Goal: Information Seeking & Learning: Learn about a topic

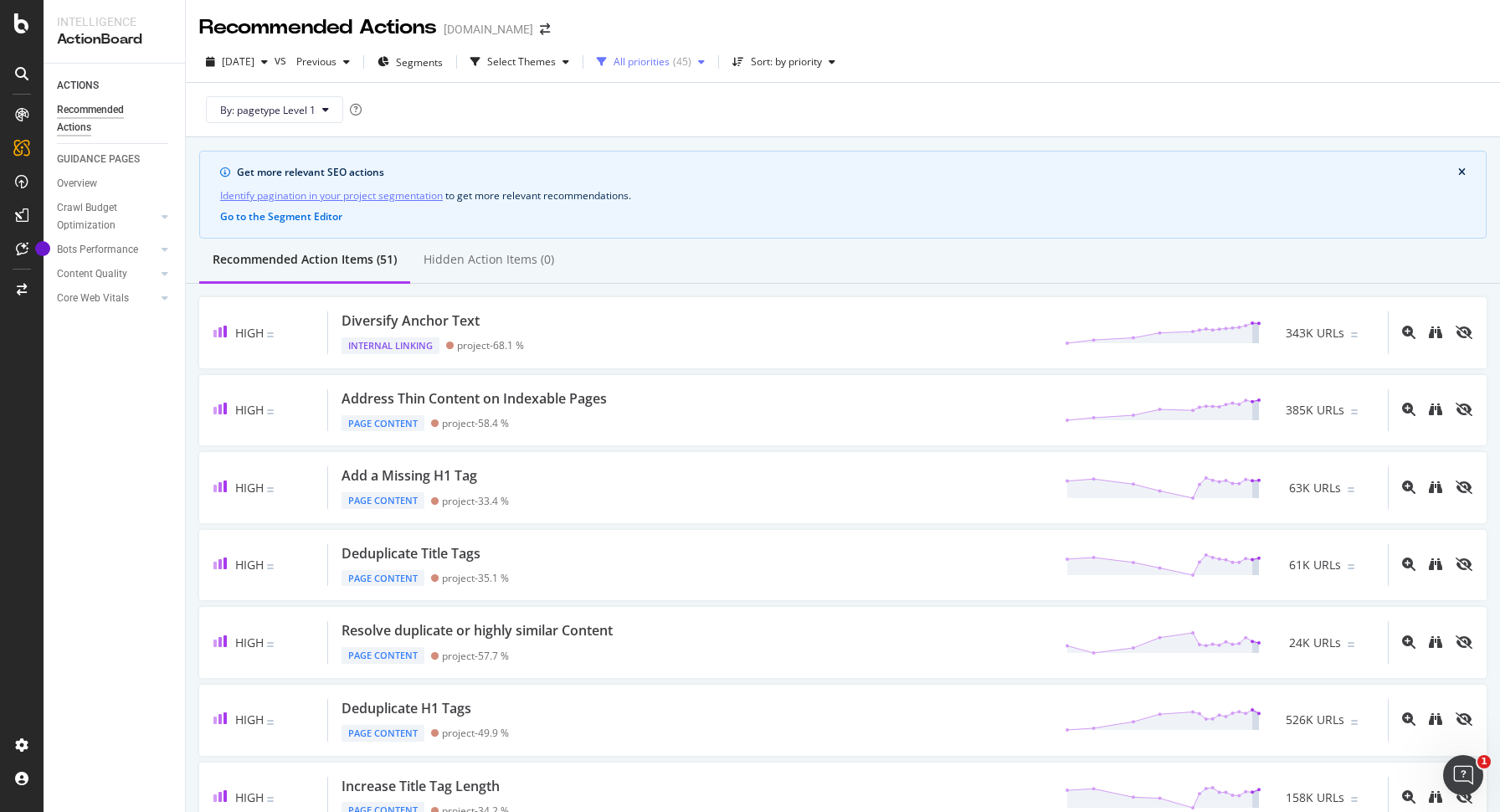
click at [670, 63] on div "All priorities" at bounding box center [642, 62] width 56 height 10
click at [637, 128] on div at bounding box center [637, 125] width 14 height 14
click at [784, 112] on div "By: pagetype Level 1" at bounding box center [843, 109] width 1287 height 54
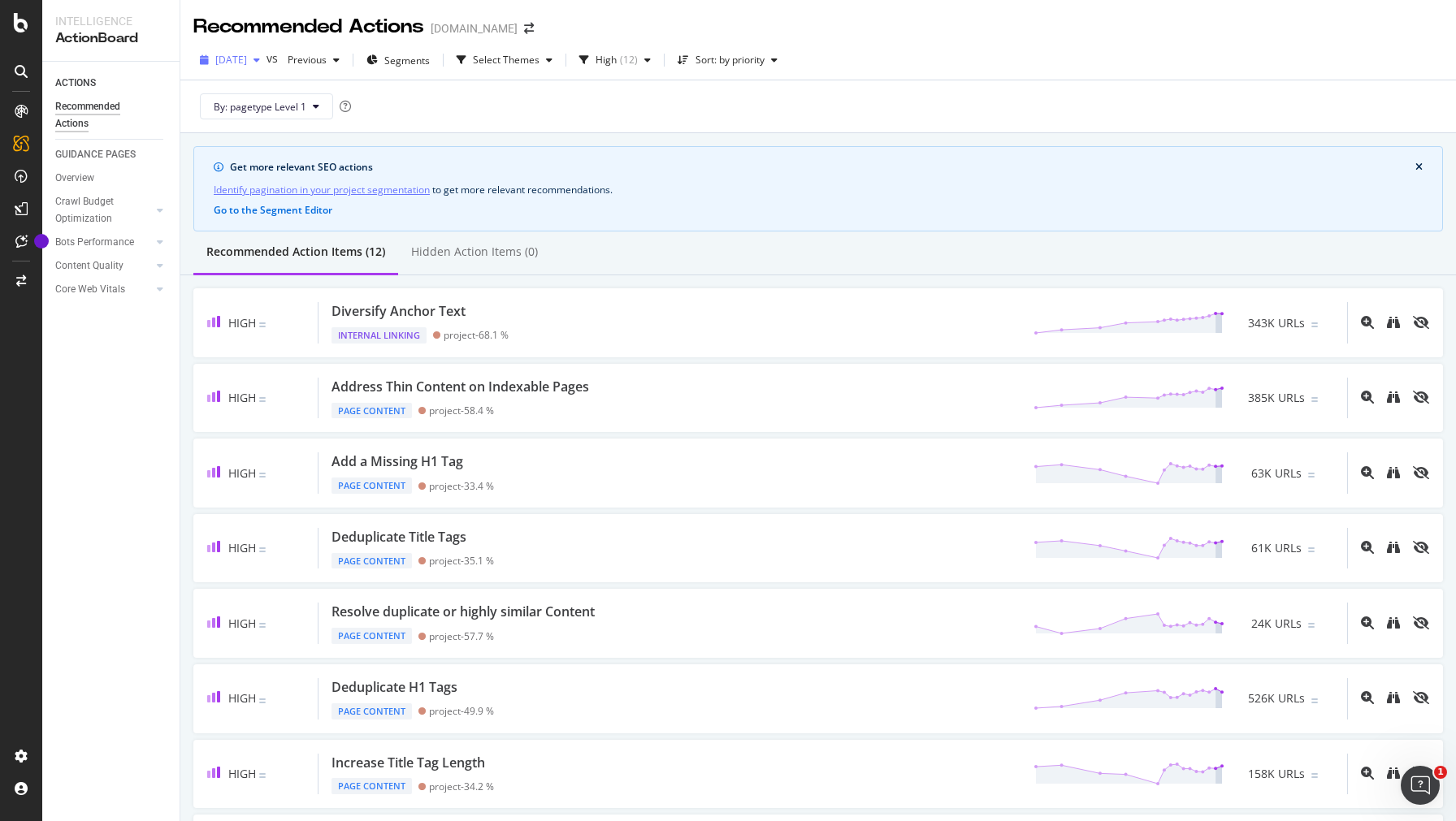
click at [247, 62] on span "[DATE]" at bounding box center [231, 59] width 31 height 14
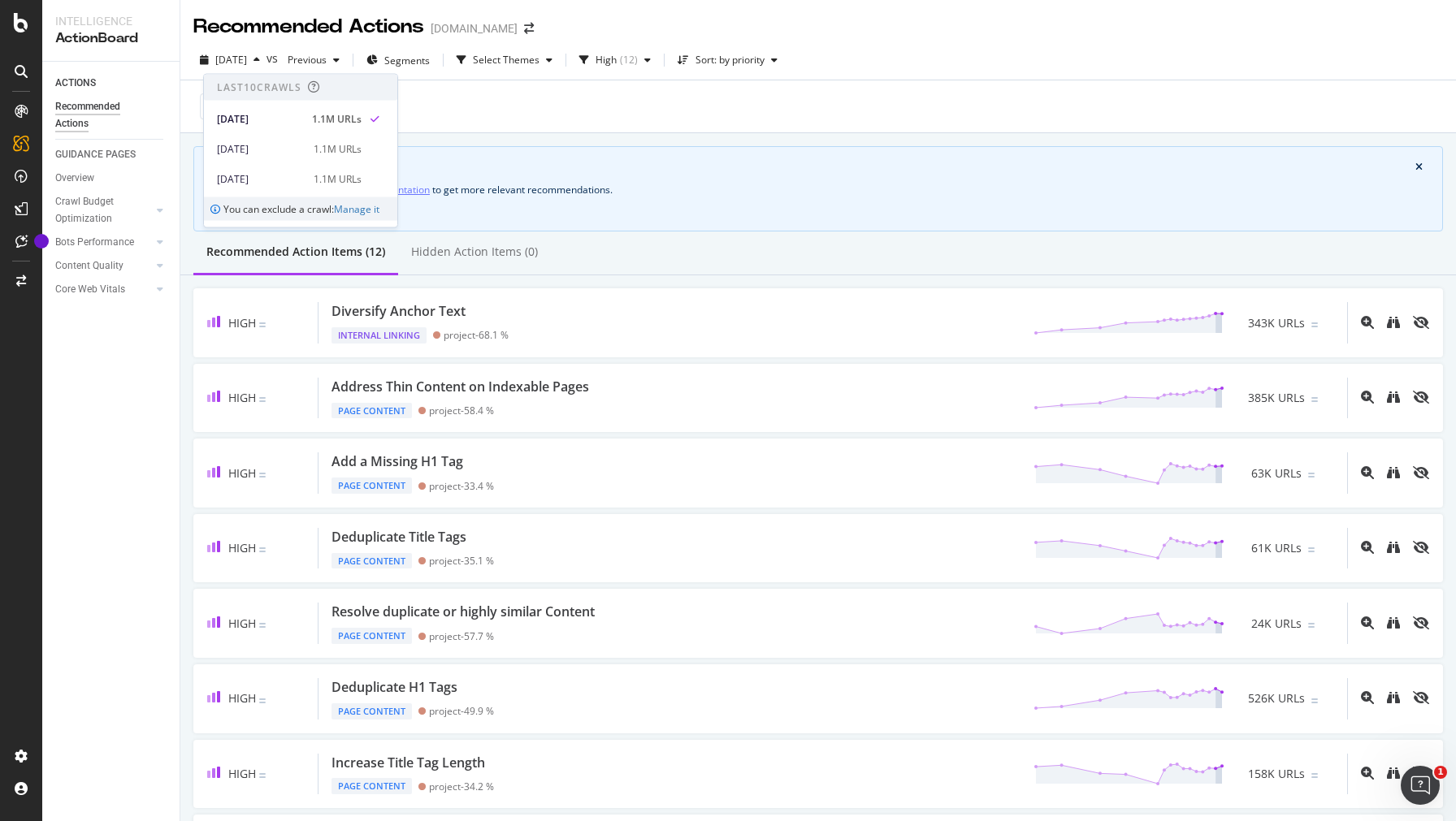
click at [1045, 50] on div "2025 Oct. 9th vs Previous Segments Select Themes High ( 12 ) Sort: by priority" at bounding box center [819, 63] width 1276 height 32
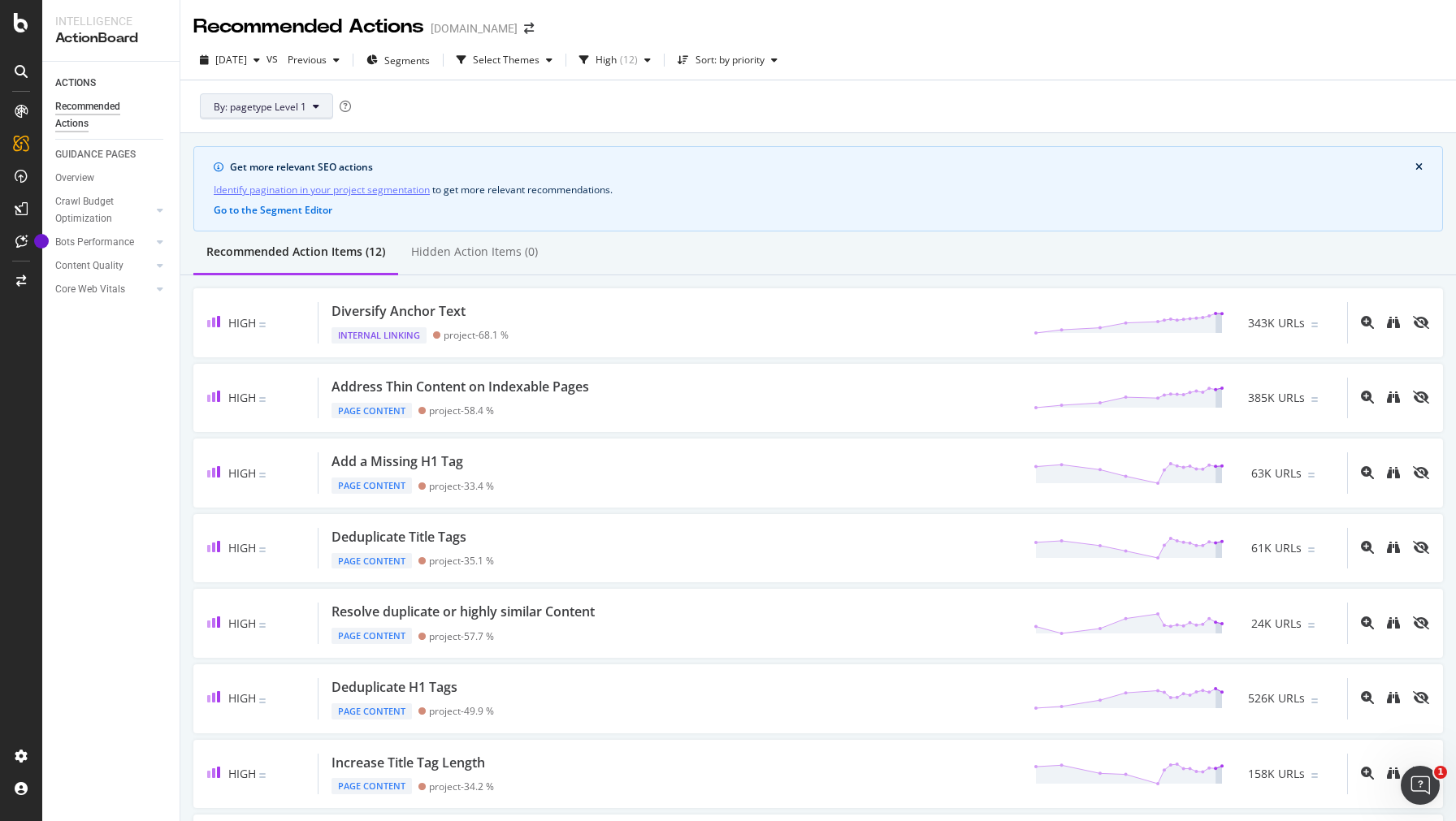
click at [313, 111] on icon at bounding box center [316, 106] width 7 height 10
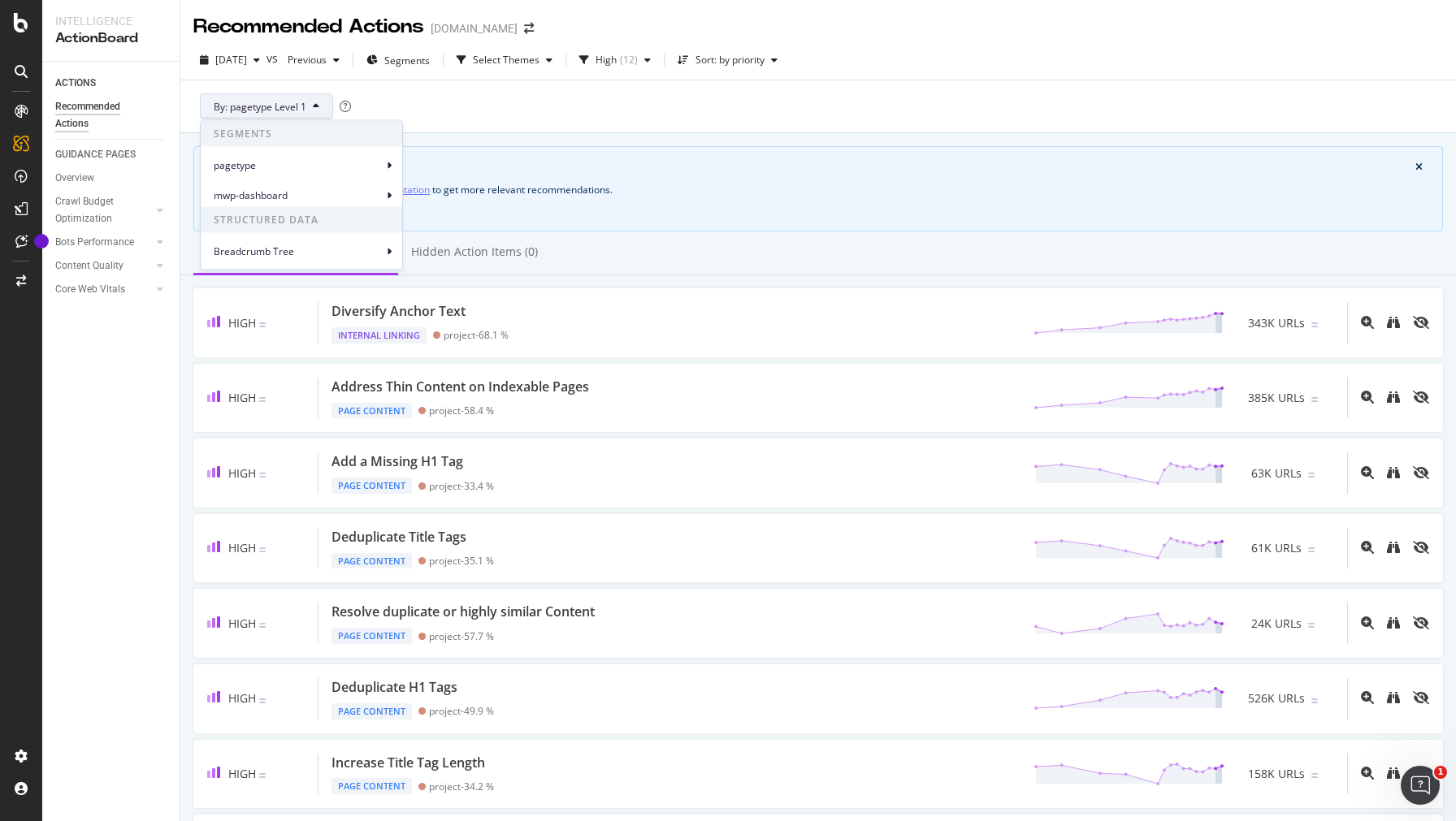
click at [711, 106] on div "By: pagetype Level 1" at bounding box center [818, 106] width 1250 height 52
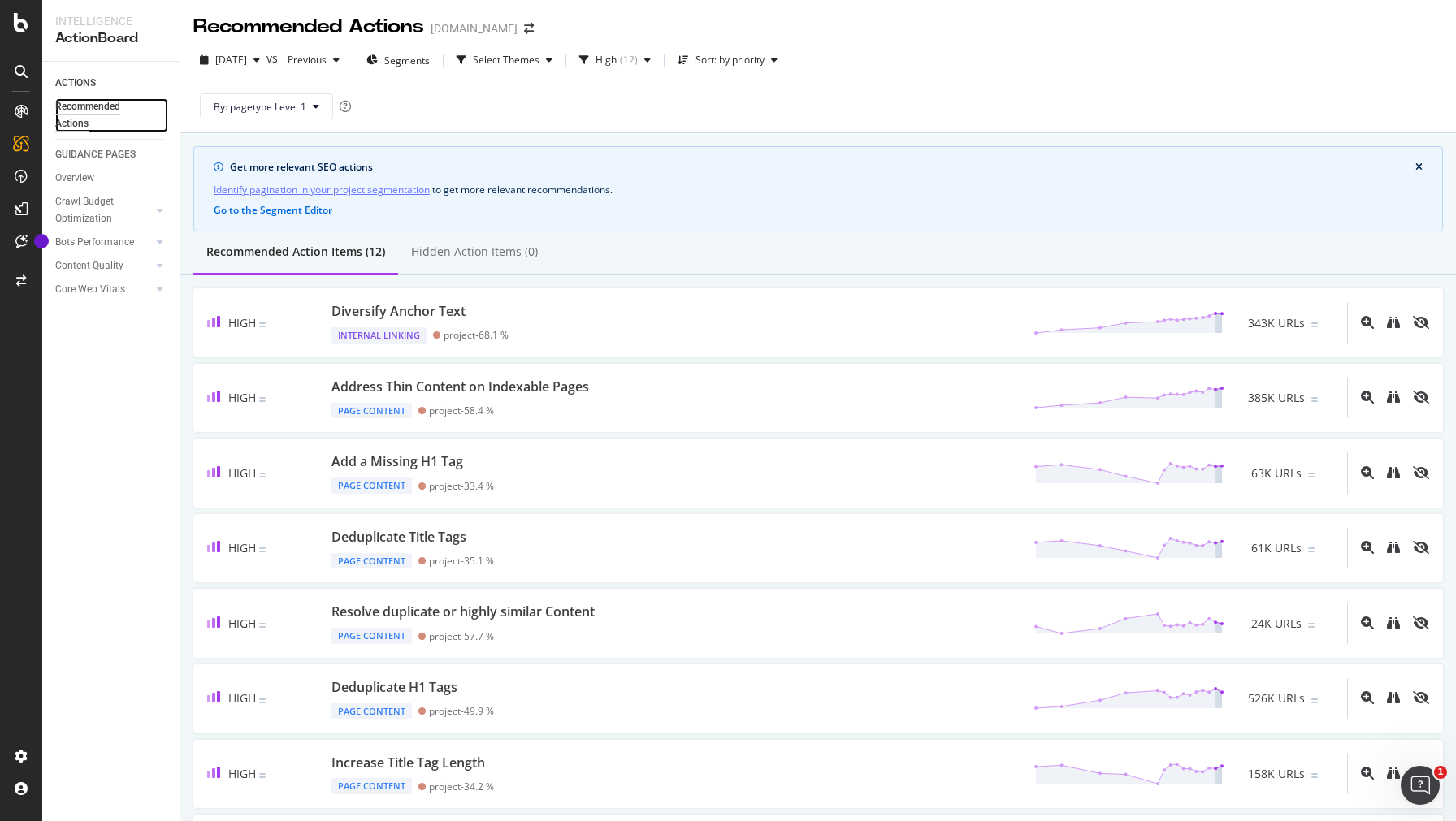
click at [90, 111] on div "Recommended Actions" at bounding box center [104, 115] width 97 height 34
click at [100, 185] on div "ActionBoard" at bounding box center [92, 183] width 64 height 17
click at [638, 59] on div "( 12 )" at bounding box center [629, 60] width 18 height 10
click at [653, 95] on div "All priorities" at bounding box center [659, 94] width 54 height 14
click at [802, 110] on div "By: pagetype Level 1" at bounding box center [818, 106] width 1250 height 52
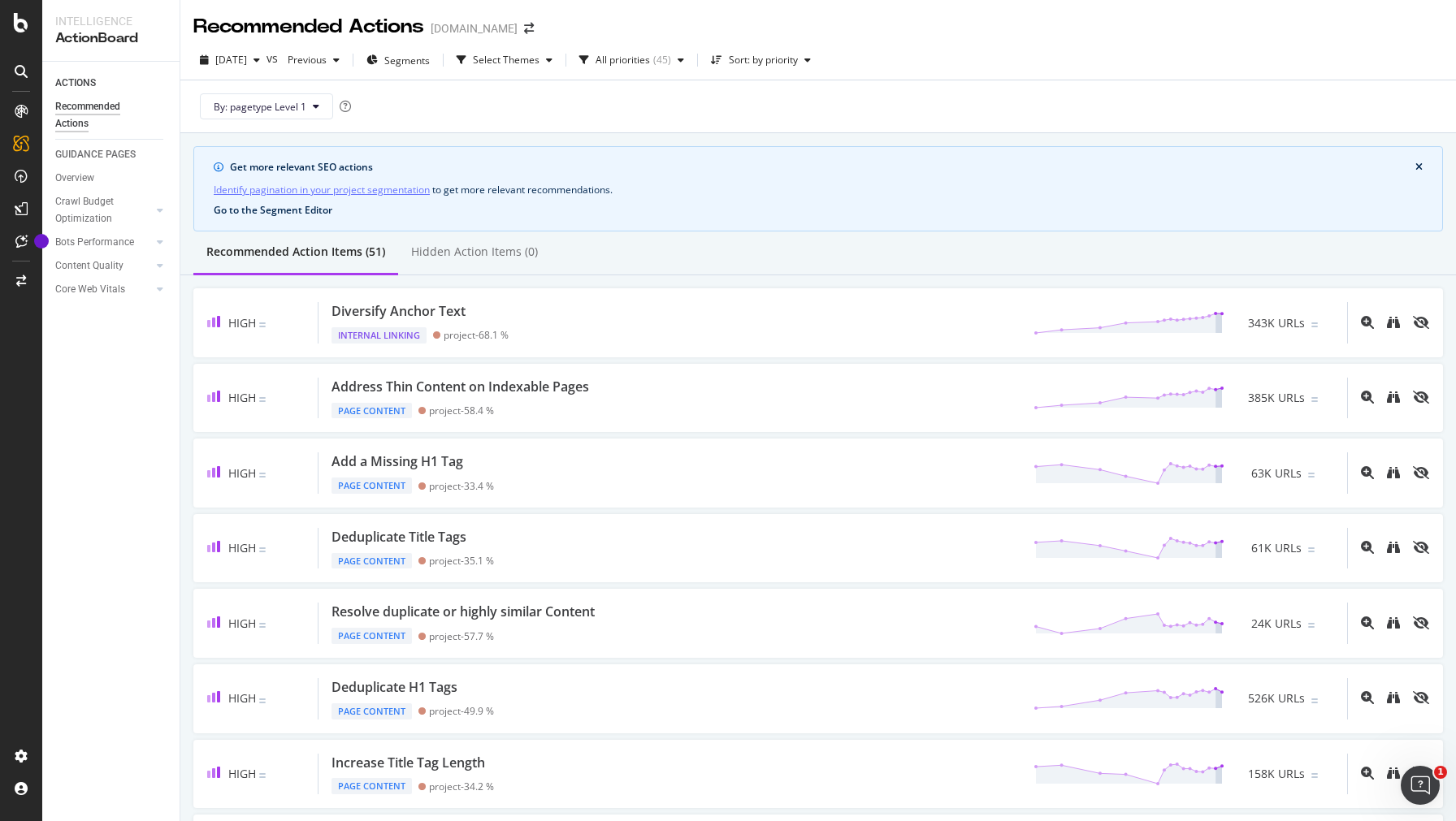
click at [291, 208] on button "Go to the Segment Editor" at bounding box center [273, 210] width 119 height 12
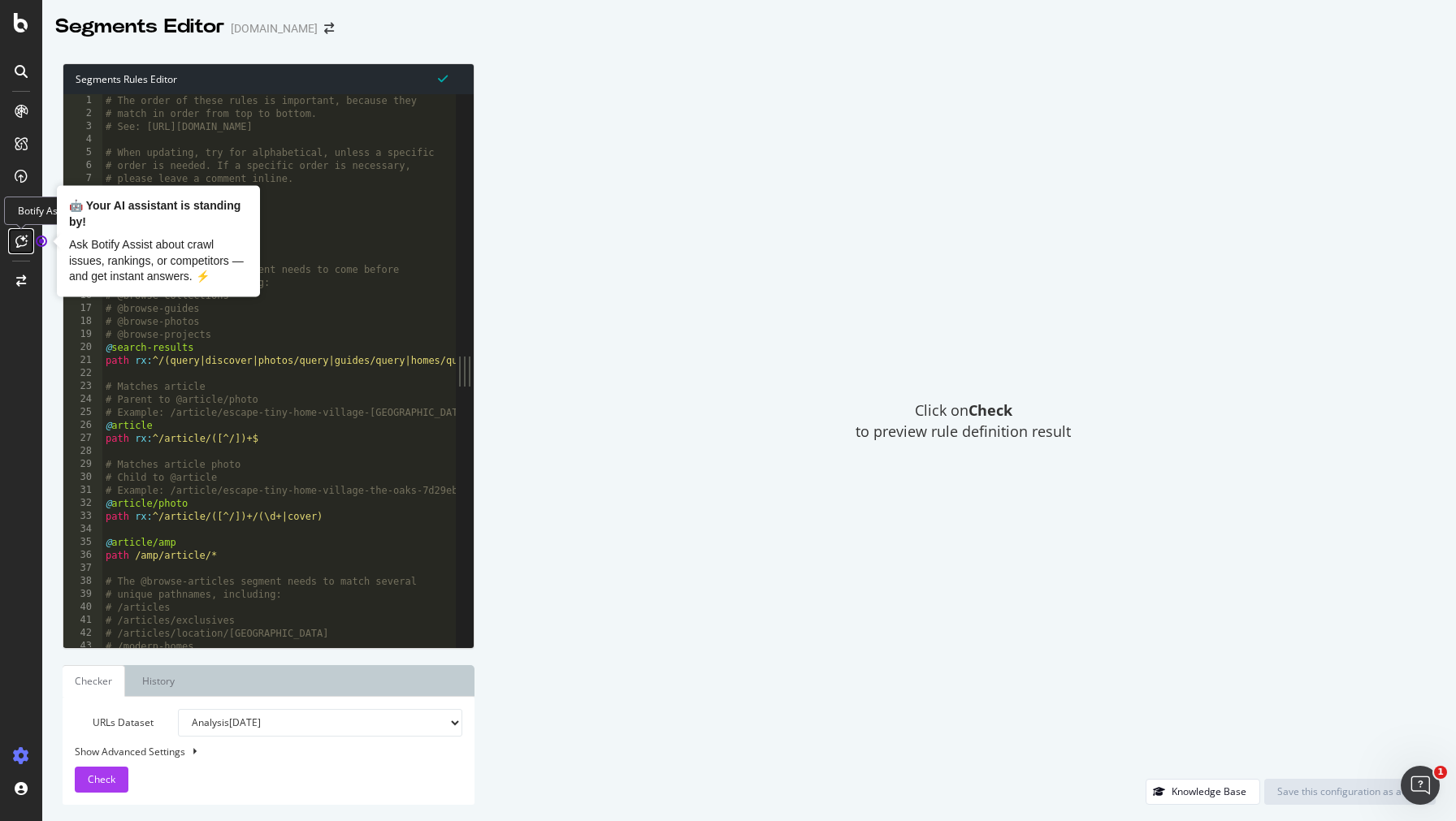
click at [22, 238] on icon at bounding box center [21, 242] width 12 height 13
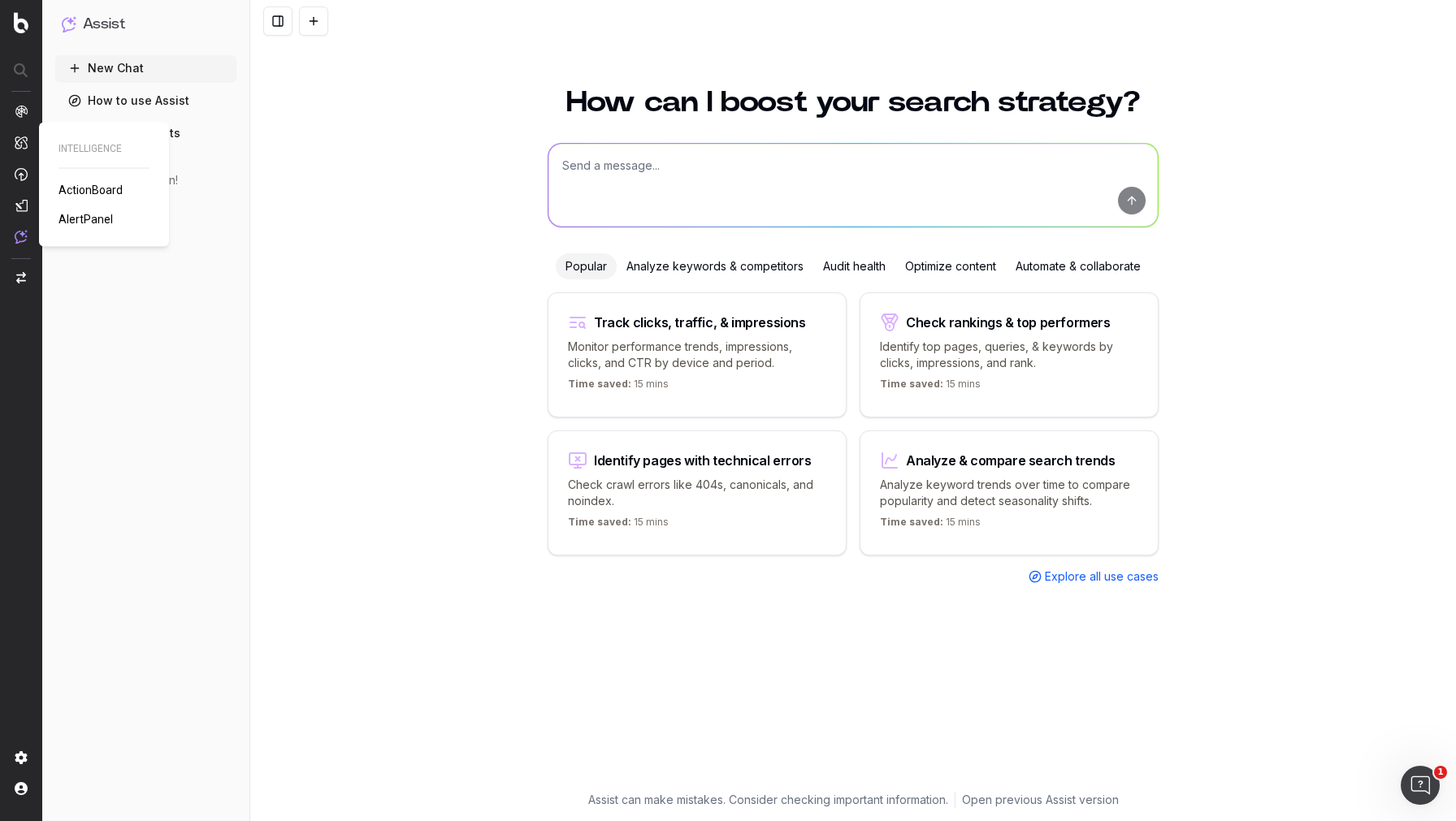
click at [92, 196] on span "ActionBoard" at bounding box center [91, 191] width 64 height 13
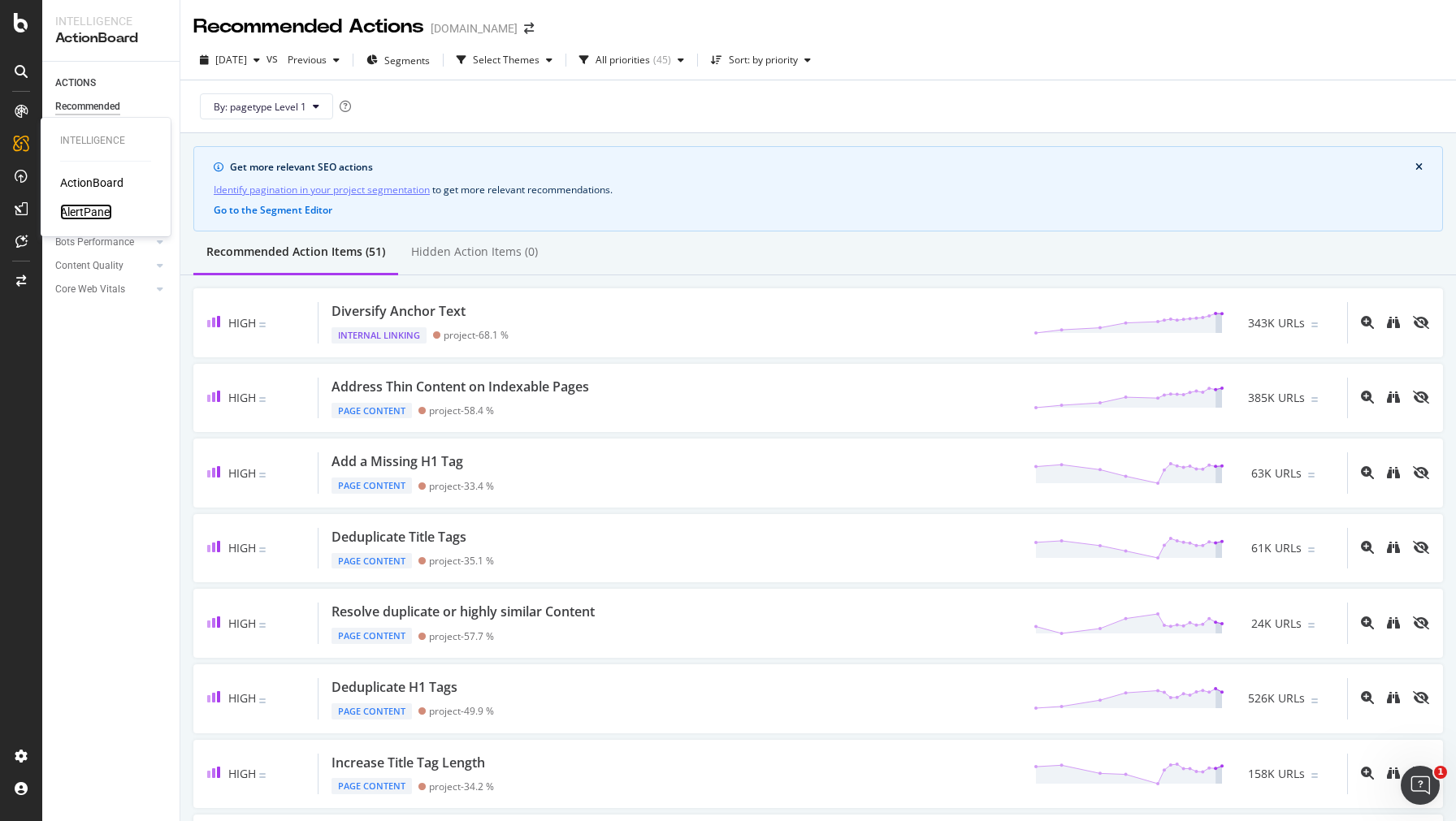
click at [78, 212] on div "AlertPanel" at bounding box center [86, 212] width 52 height 17
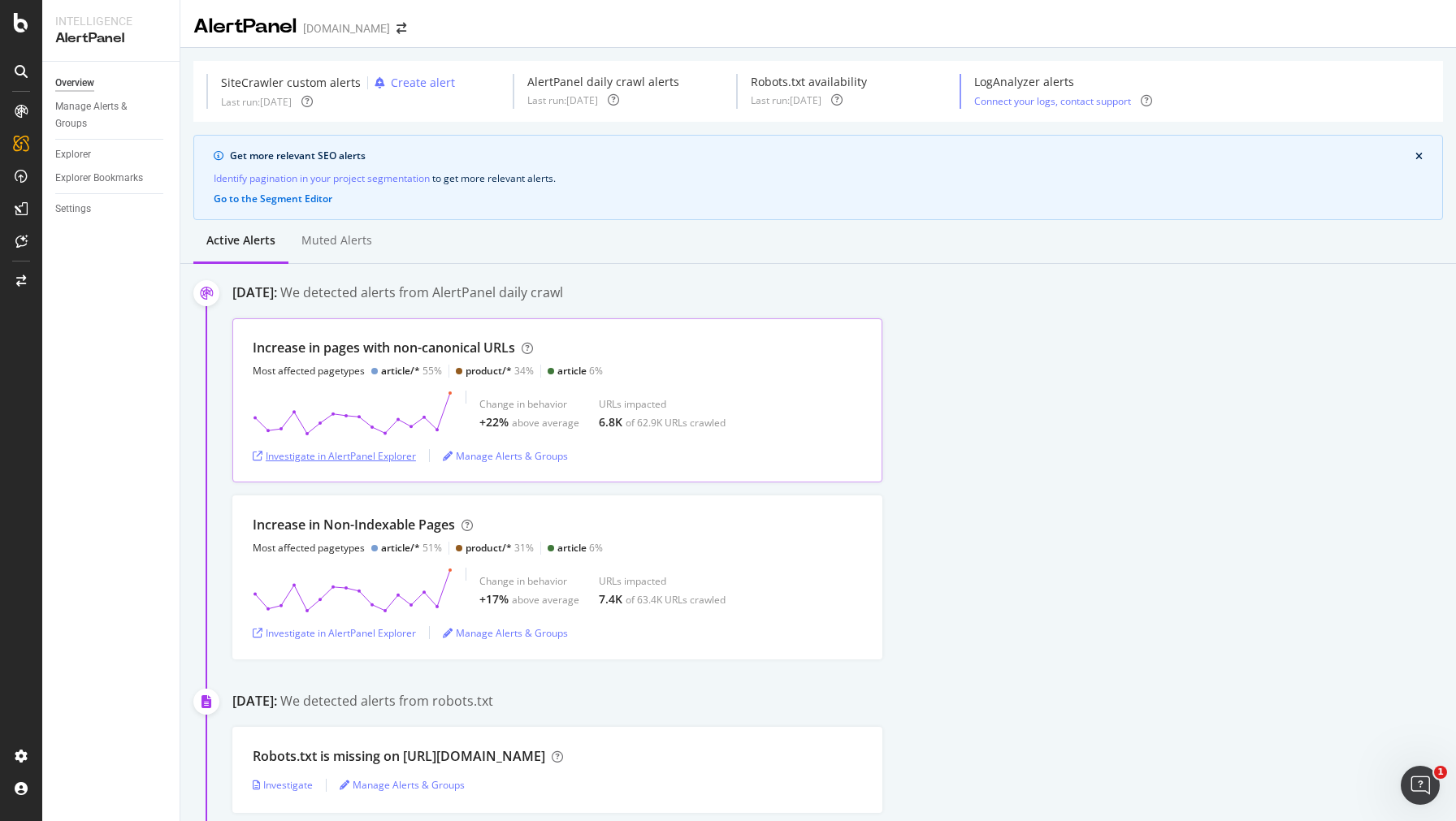
click at [402, 456] on div "Investigate in AlertPanel Explorer" at bounding box center [334, 455] width 163 height 14
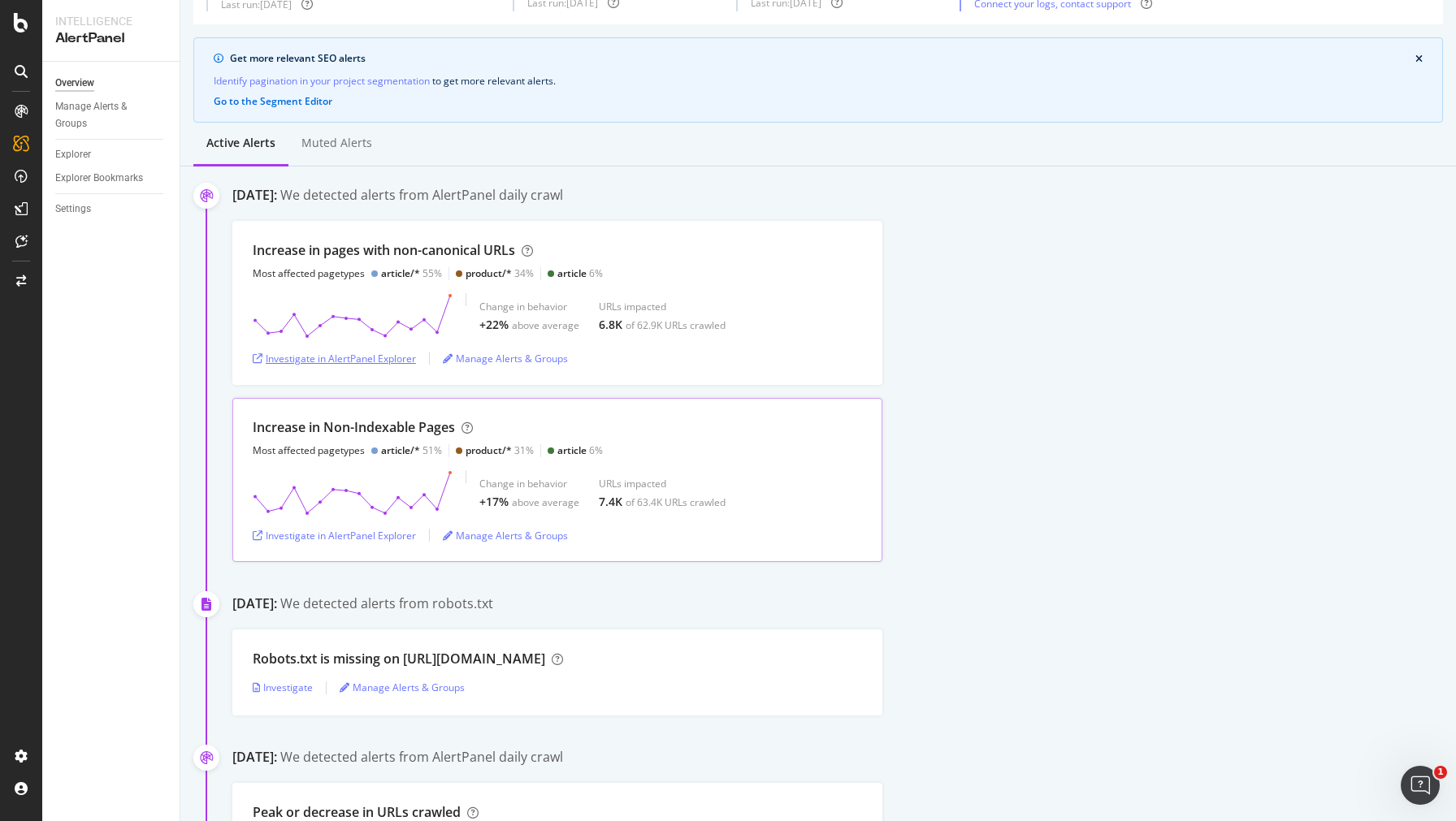
scroll to position [94, 0]
click at [381, 542] on div "Investigate in AlertPanel Explorer" at bounding box center [334, 539] width 163 height 14
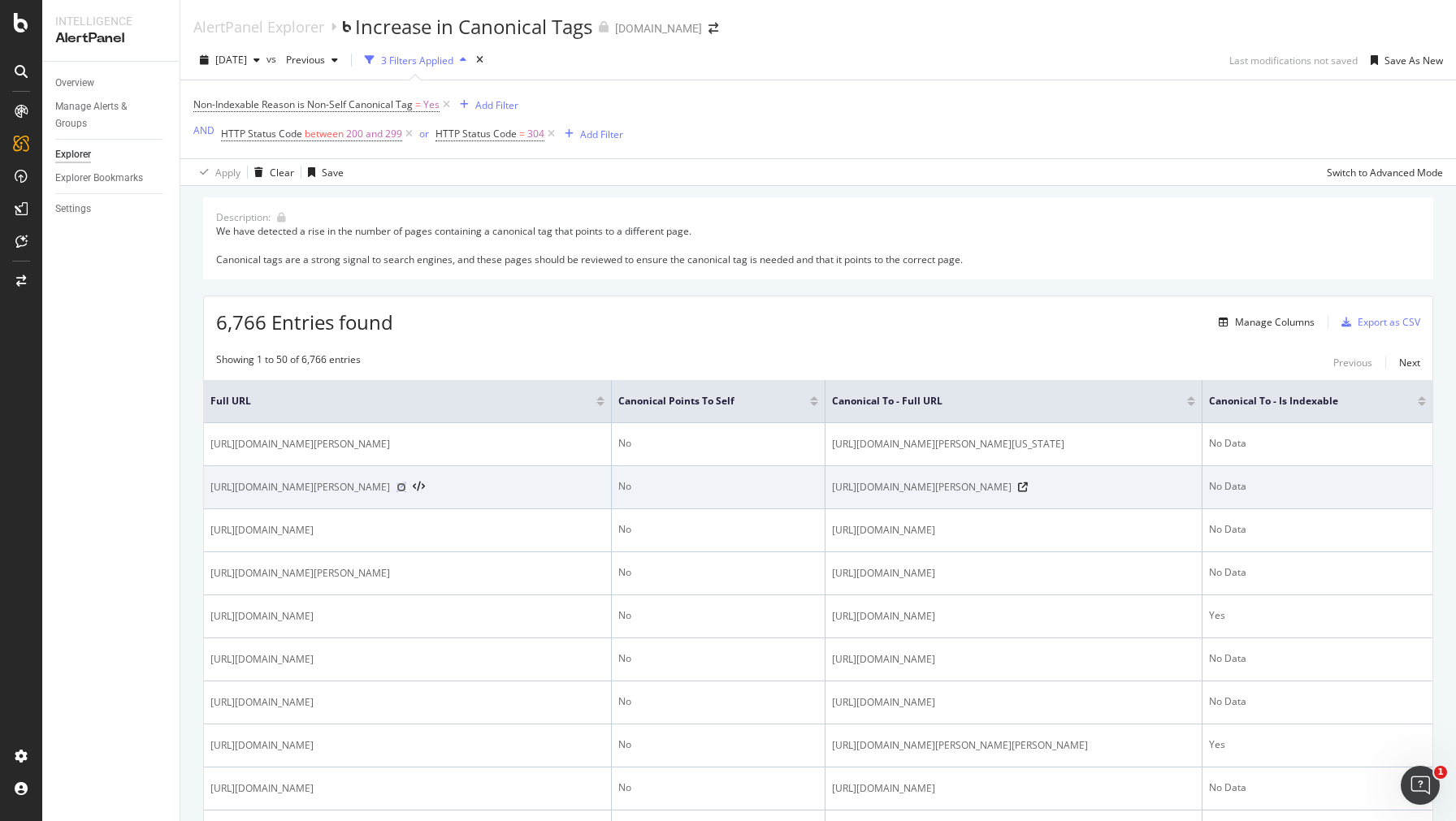
click at [406, 493] on icon at bounding box center [401, 488] width 10 height 10
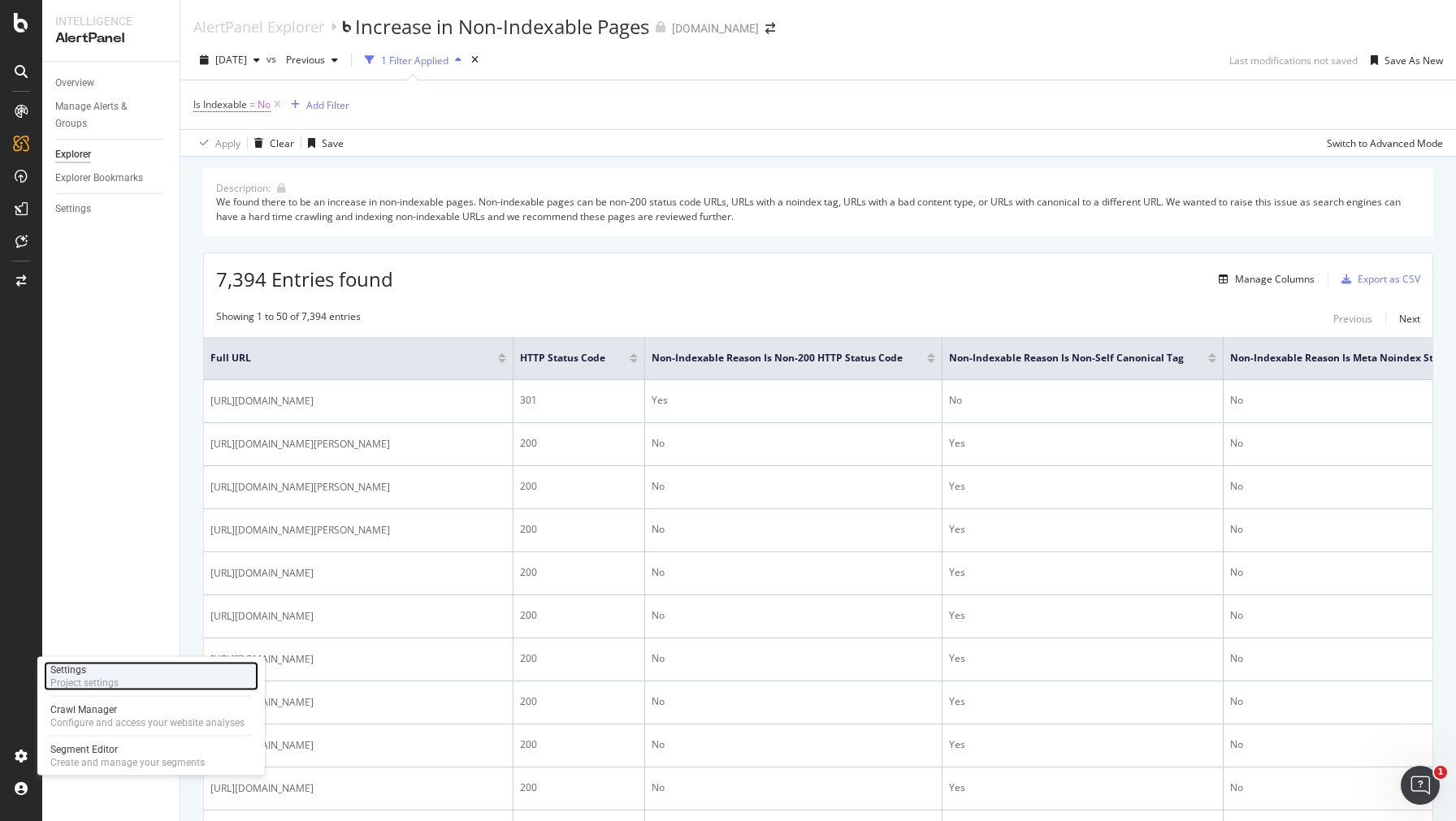
click at [85, 678] on div "Project settings" at bounding box center [84, 683] width 69 height 13
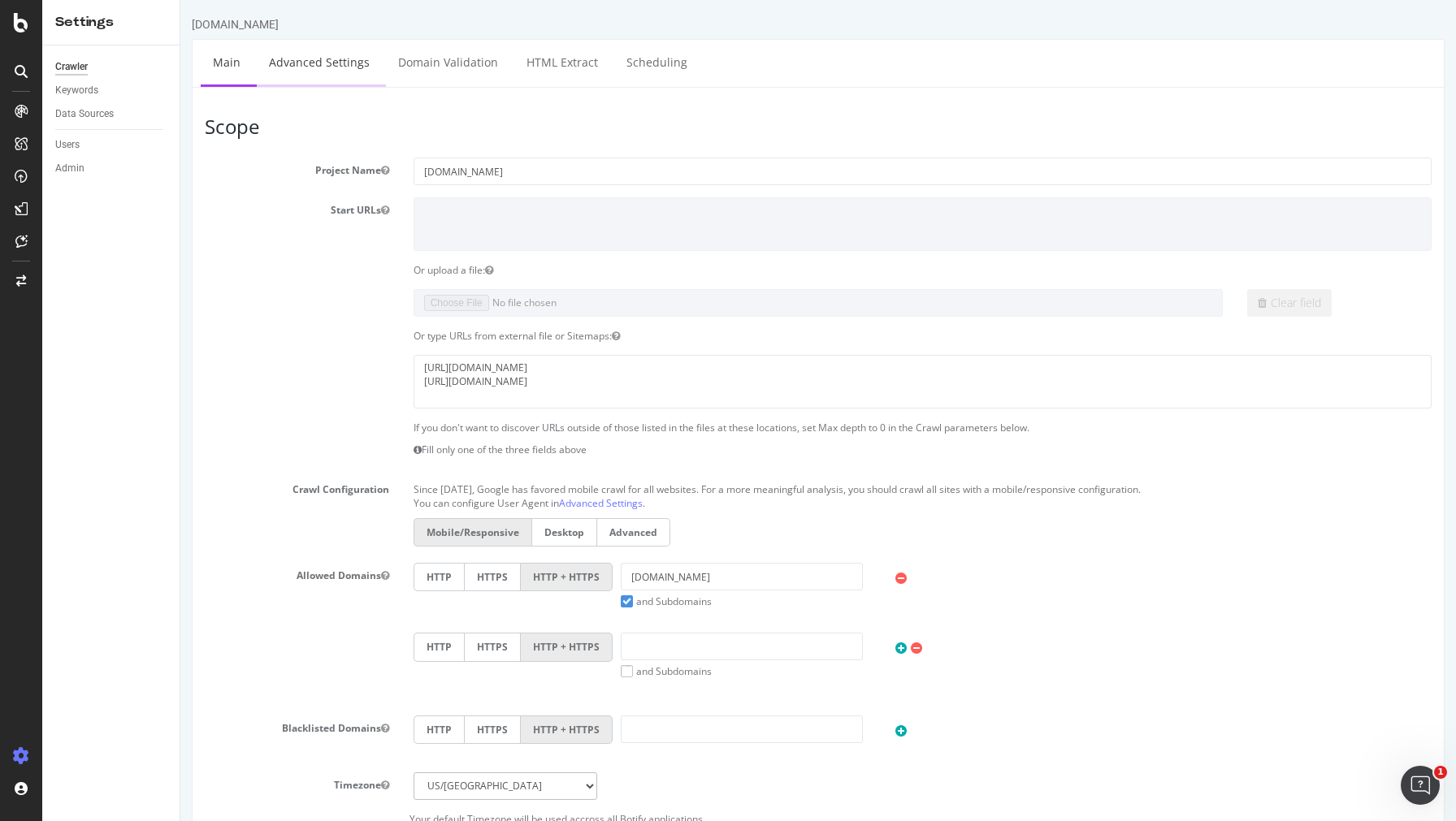
click at [314, 71] on link "Advanced Settings" at bounding box center [319, 62] width 125 height 45
click at [102, 177] on div "SiteCrawler" at bounding box center [89, 180] width 58 height 17
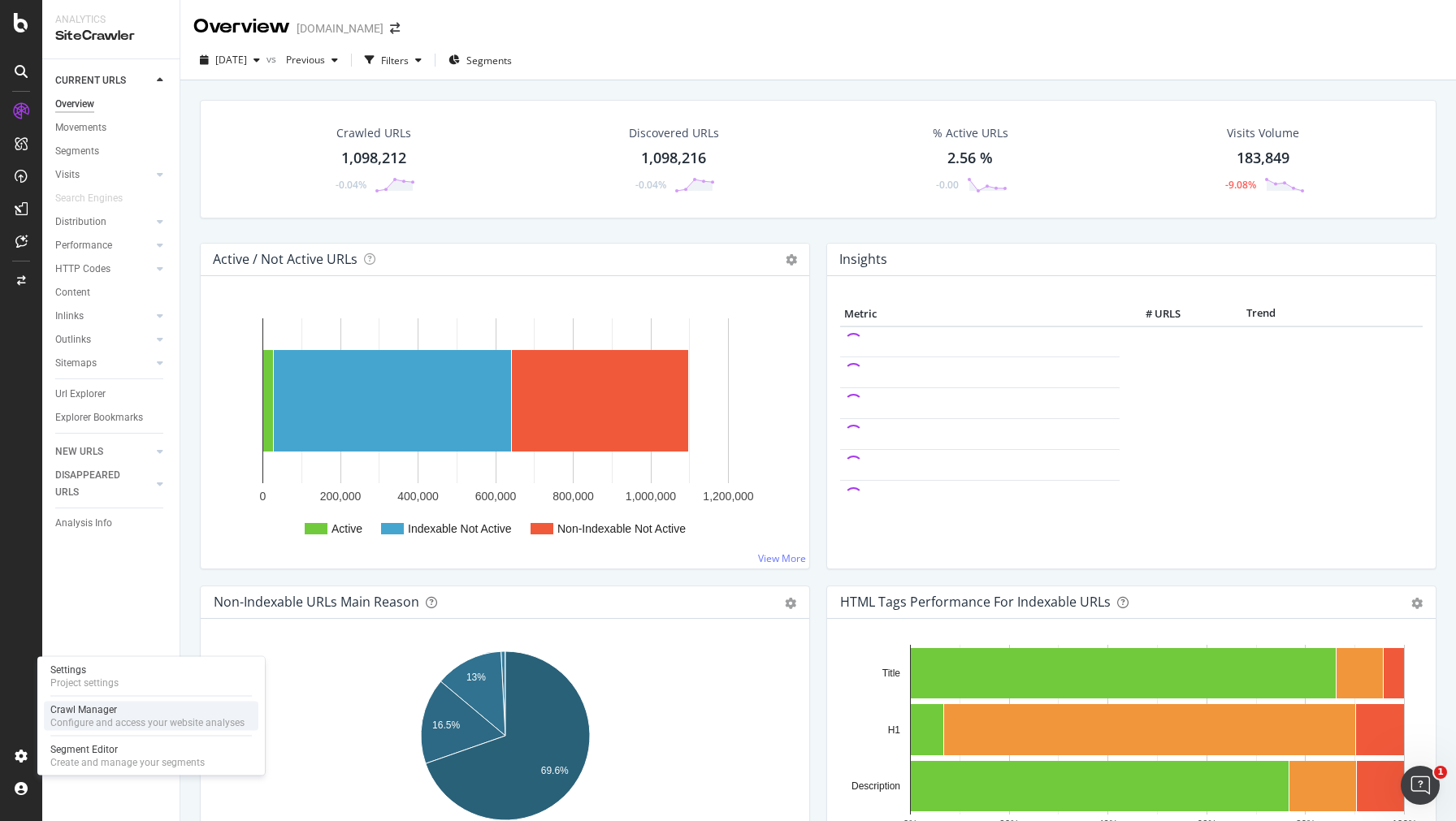
click at [103, 710] on div "Crawl Manager" at bounding box center [147, 710] width 194 height 13
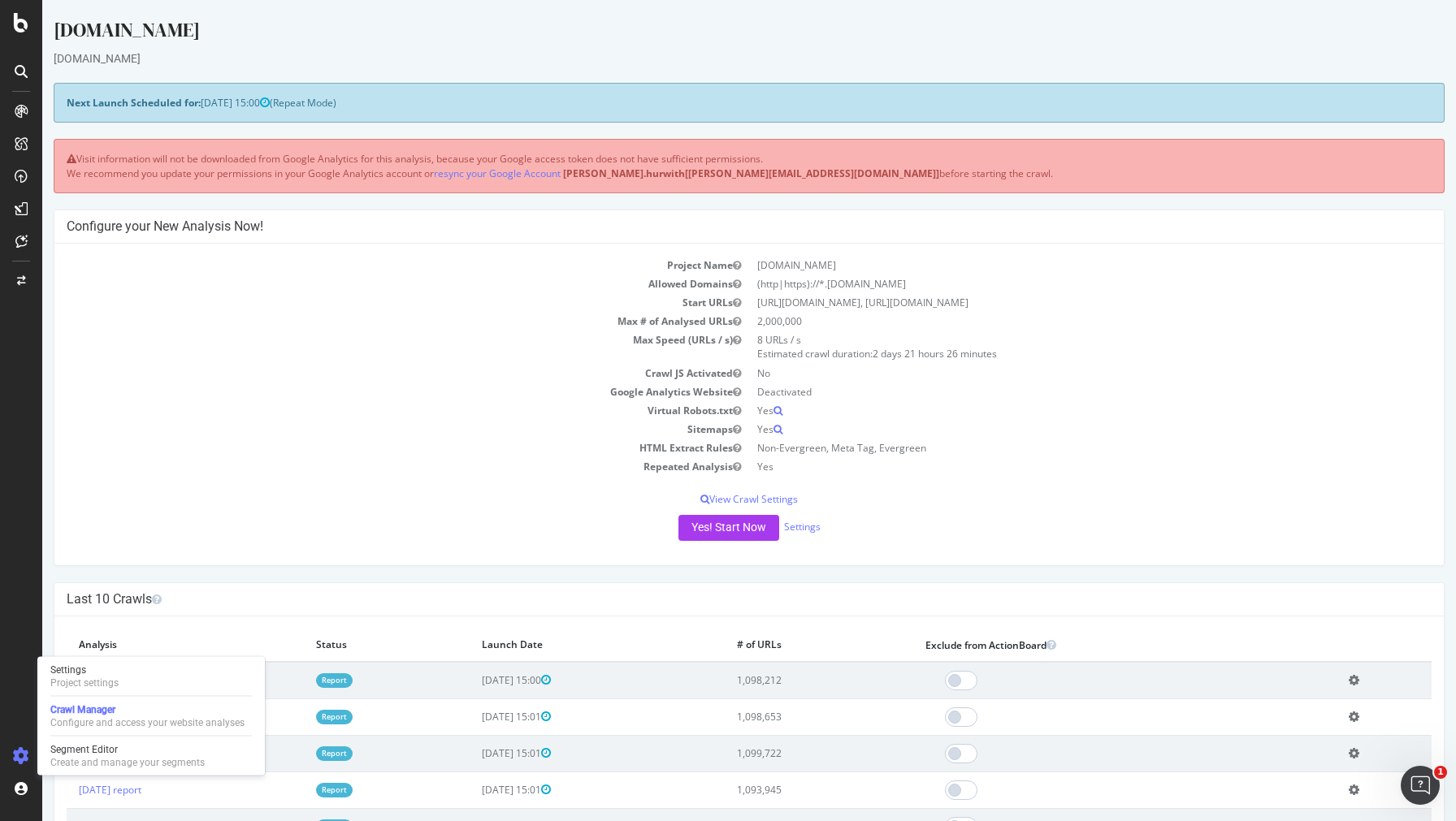
click at [993, 55] on div "[DOMAIN_NAME]" at bounding box center [749, 59] width 1392 height 17
click at [25, 619] on div at bounding box center [21, 421] width 39 height 645
